Goal: Transaction & Acquisition: Book appointment/travel/reservation

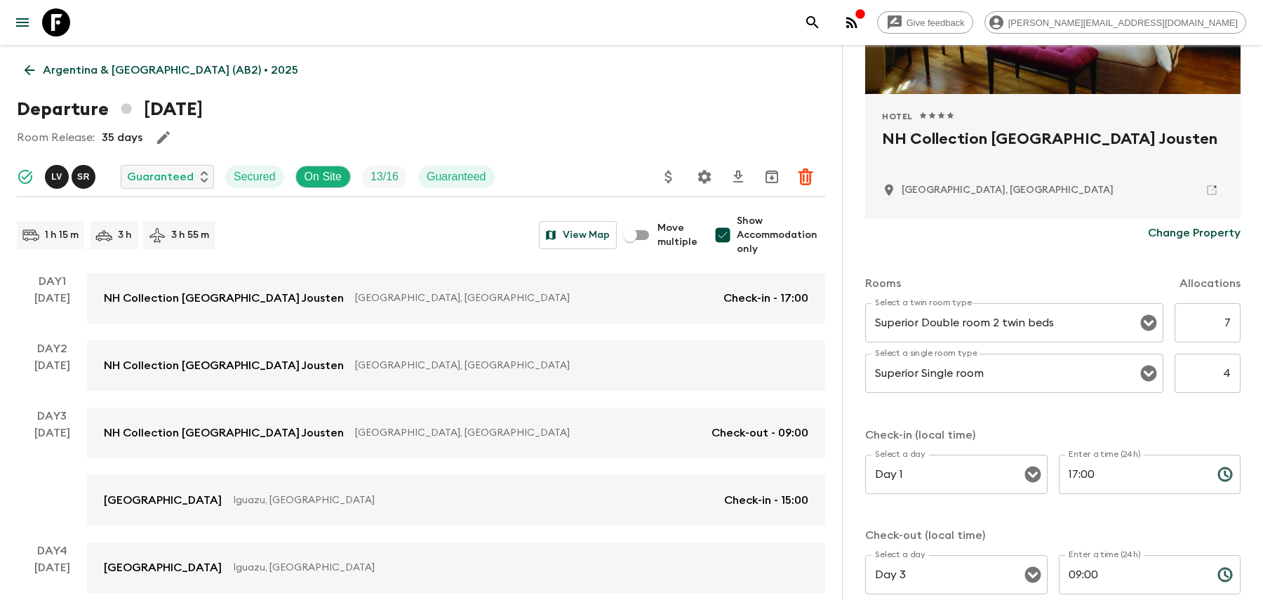
click at [821, 25] on icon "search adventures" at bounding box center [812, 22] width 17 height 17
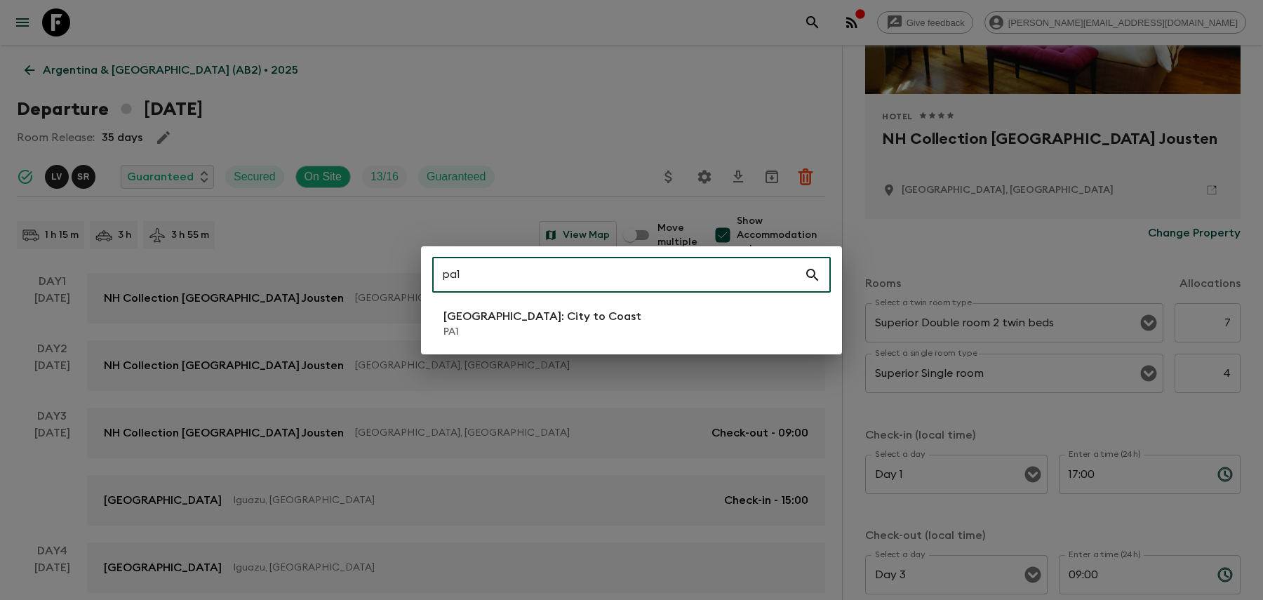
type input "pa1"
click at [640, 333] on li "[GEOGRAPHIC_DATA]: City to [GEOGRAPHIC_DATA]" at bounding box center [631, 323] width 399 height 39
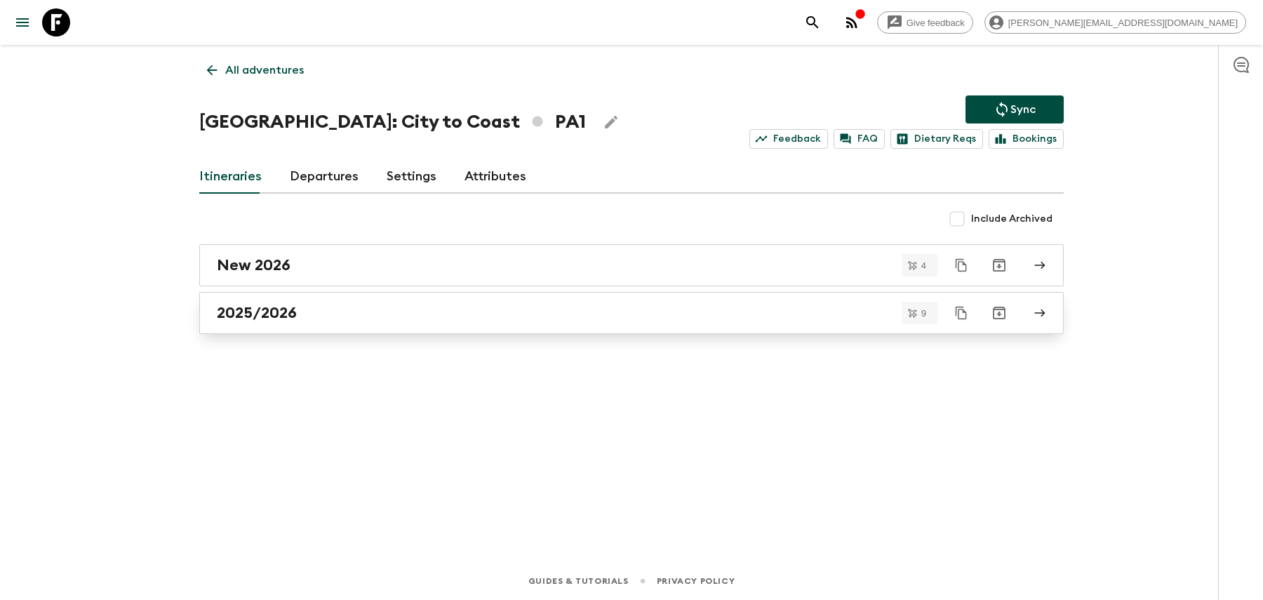
click at [627, 310] on div "2025/2026" at bounding box center [618, 313] width 803 height 18
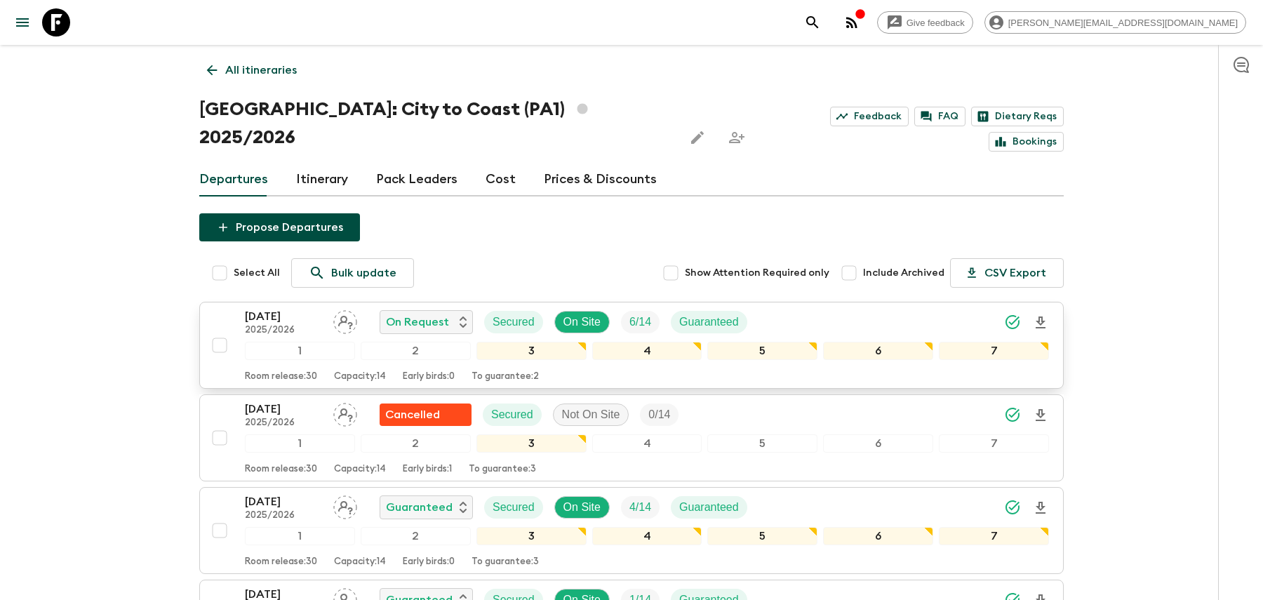
click at [797, 308] on div "[DATE] 2025/2026 On Request Secured On Site 6 / 14 Guaranteed" at bounding box center [647, 322] width 804 height 28
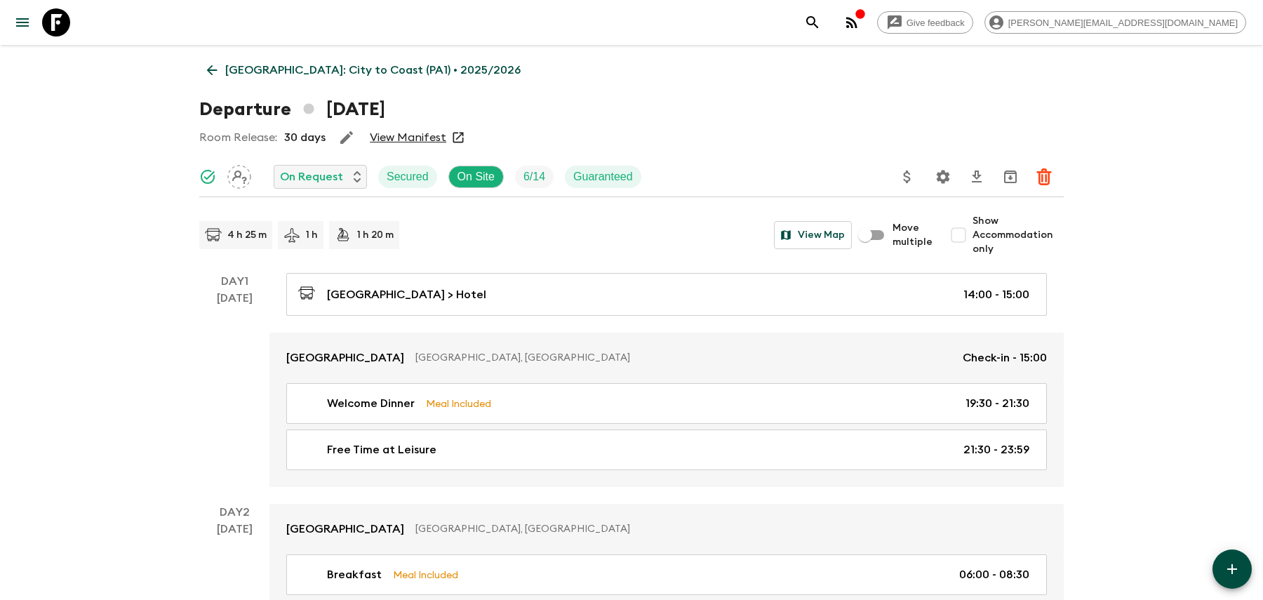
click at [960, 230] on input "Show Accommodation only" at bounding box center [959, 235] width 28 height 28
checkbox input "true"
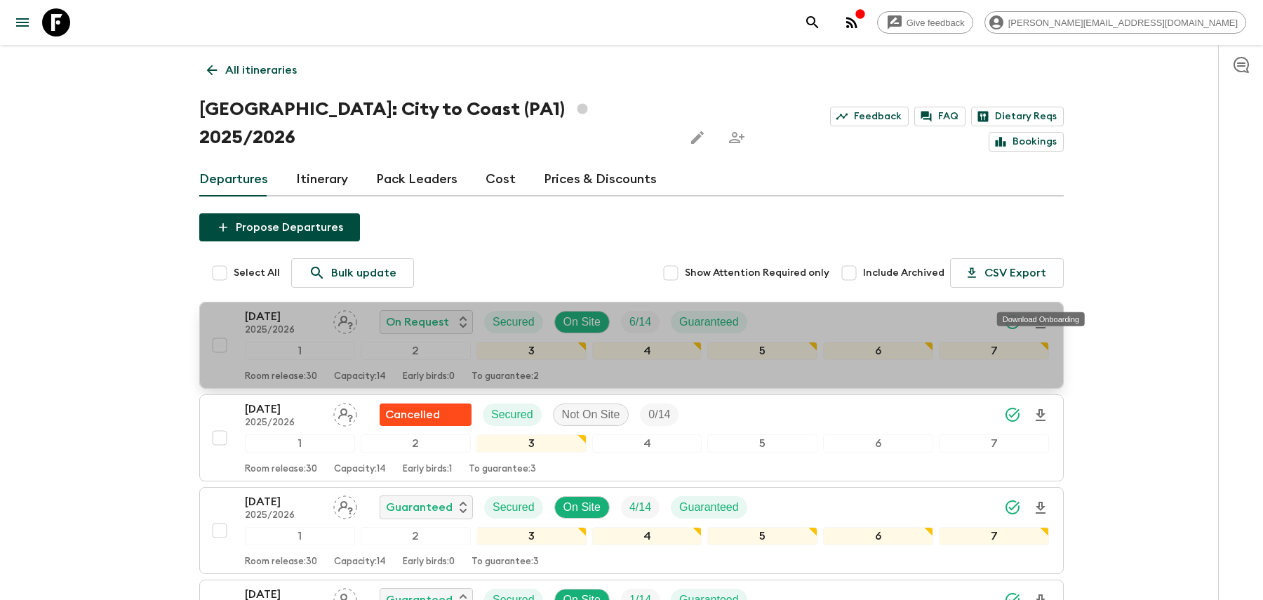
click at [1039, 314] on icon "Download Onboarding" at bounding box center [1040, 322] width 17 height 17
